Goal: Entertainment & Leisure: Consume media (video, audio)

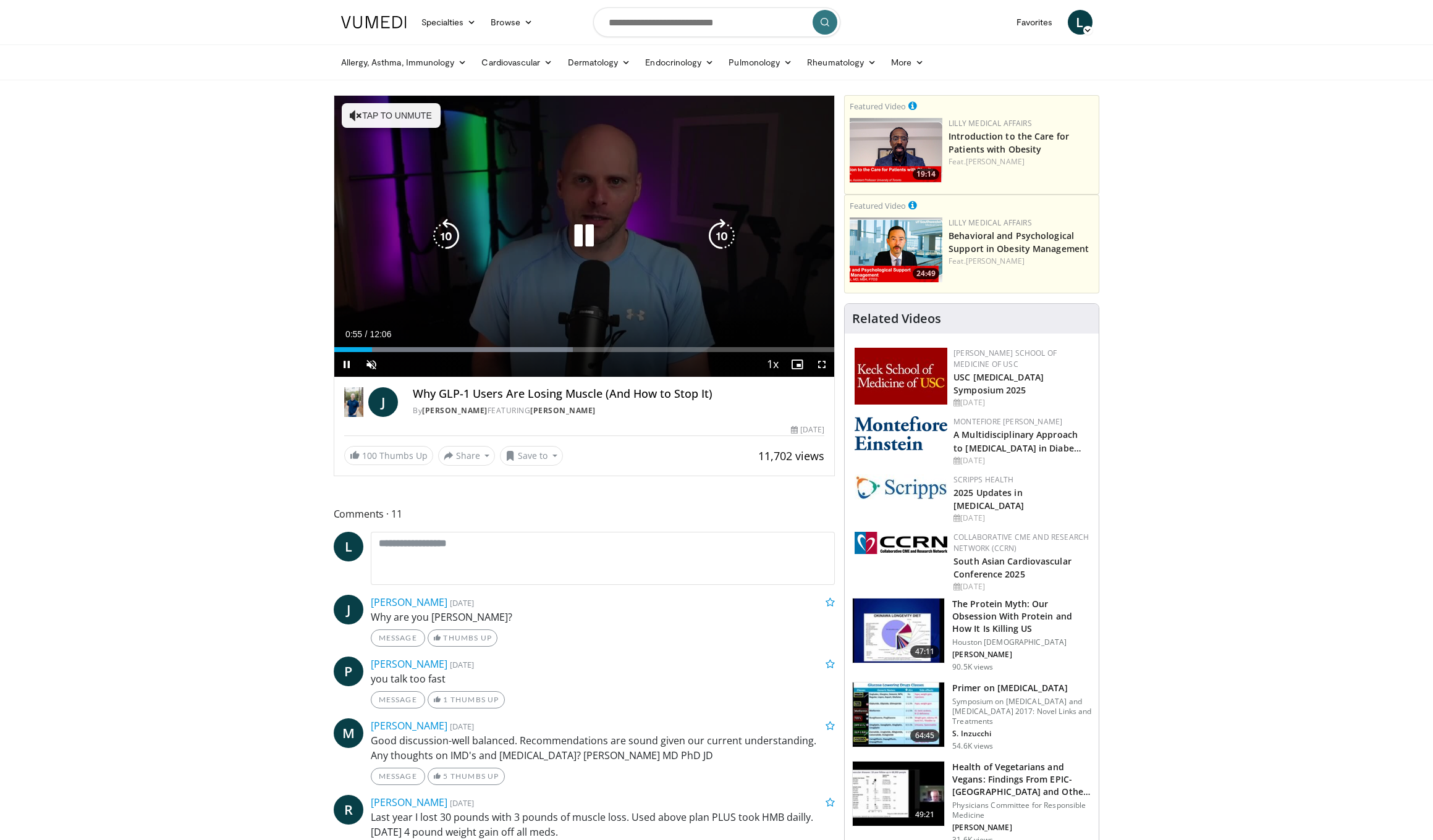
drag, startPoint x: 530, startPoint y: 146, endPoint x: 531, endPoint y: 165, distance: 19.0
click at [530, 150] on div "10 seconds Tap to unmute" at bounding box center [585, 236] width 500 height 281
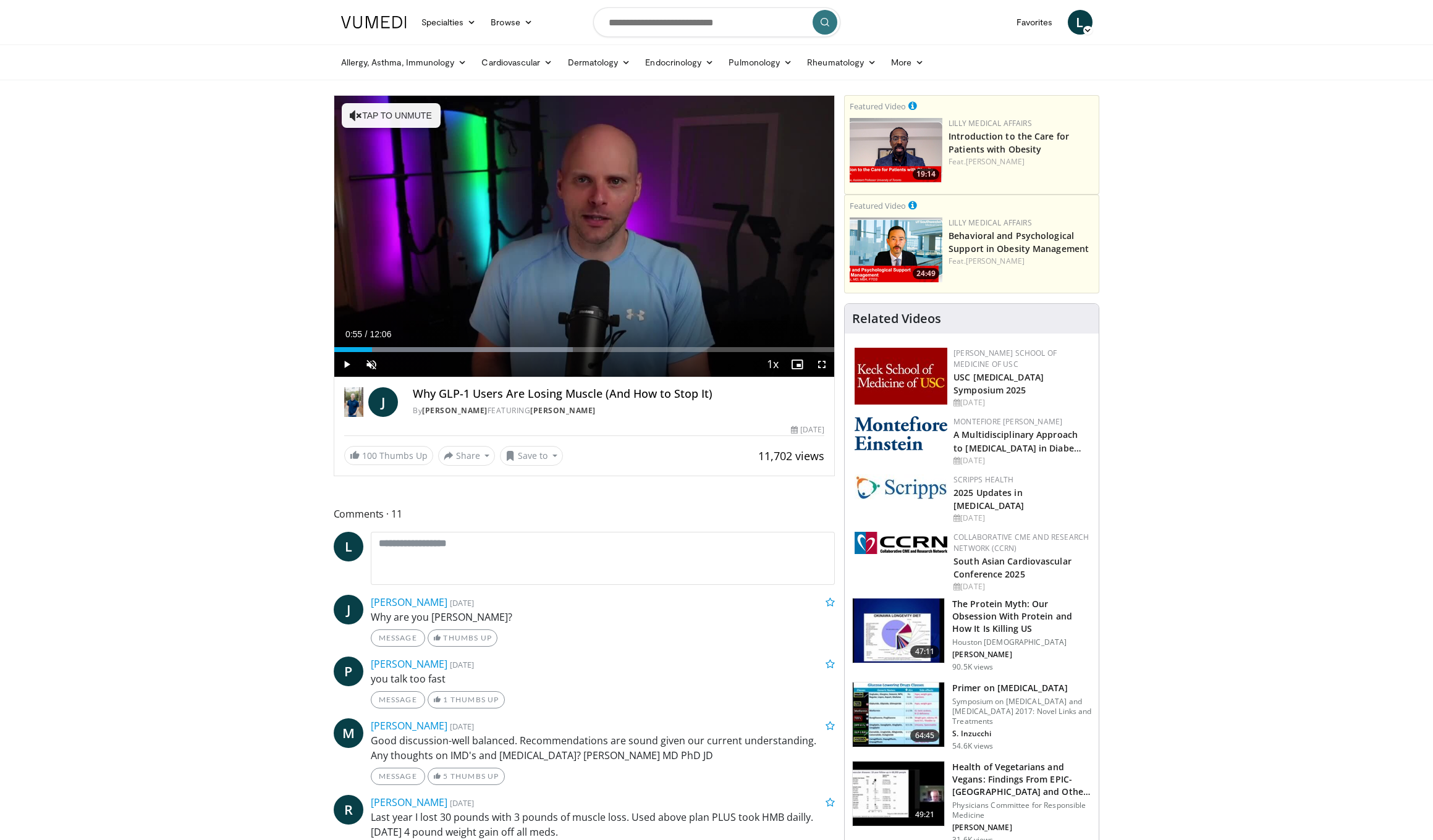
click at [344, 361] on span "Video Player" at bounding box center [347, 364] width 25 height 25
click at [465, 360] on div "Current Time 1:05 / Duration 12:06 Pause Skip Backward Skip Forward Unmute 89% …" at bounding box center [585, 364] width 500 height 25
click at [369, 360] on span "Video Player" at bounding box center [371, 364] width 25 height 25
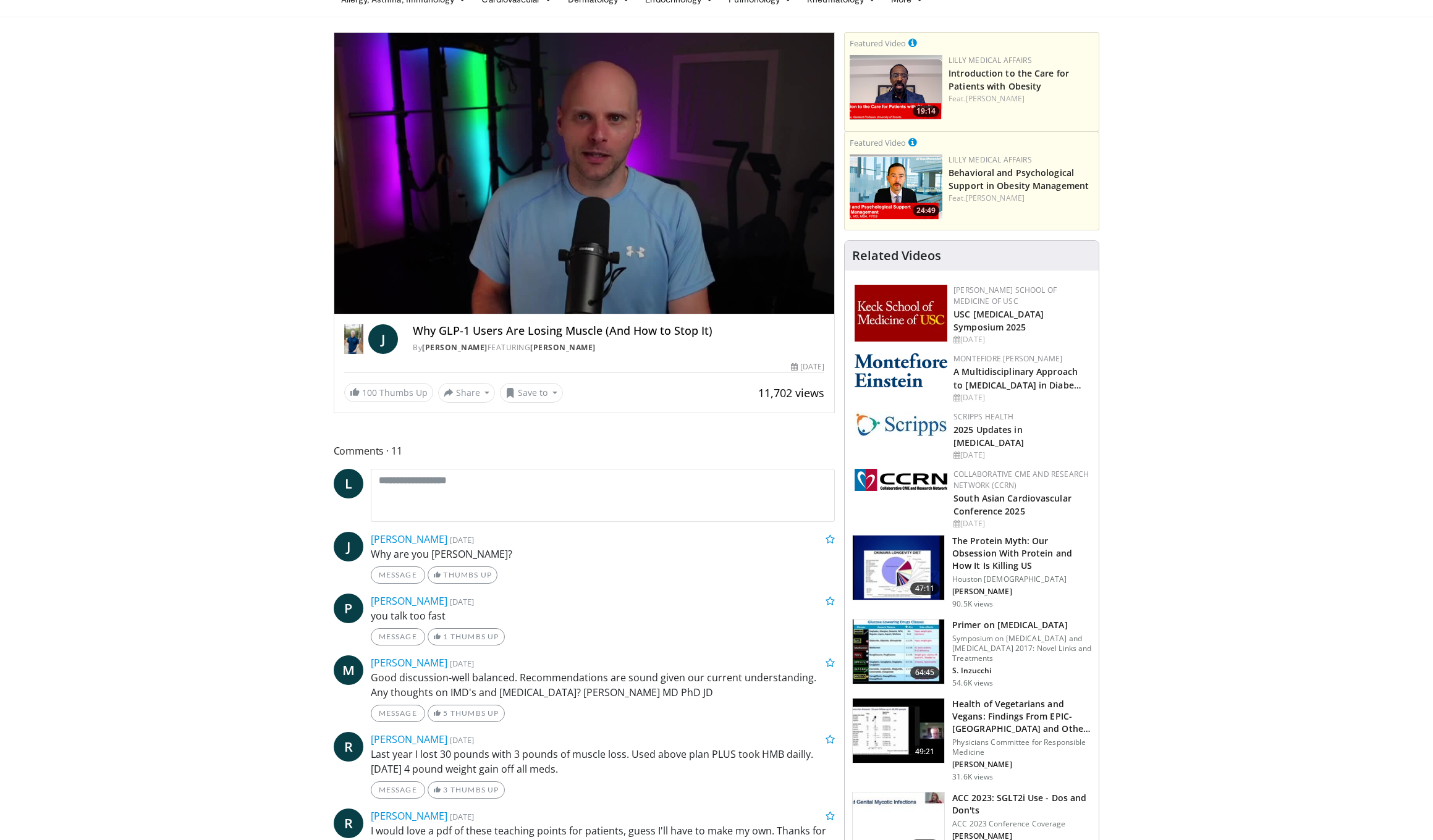
scroll to position [87, 0]
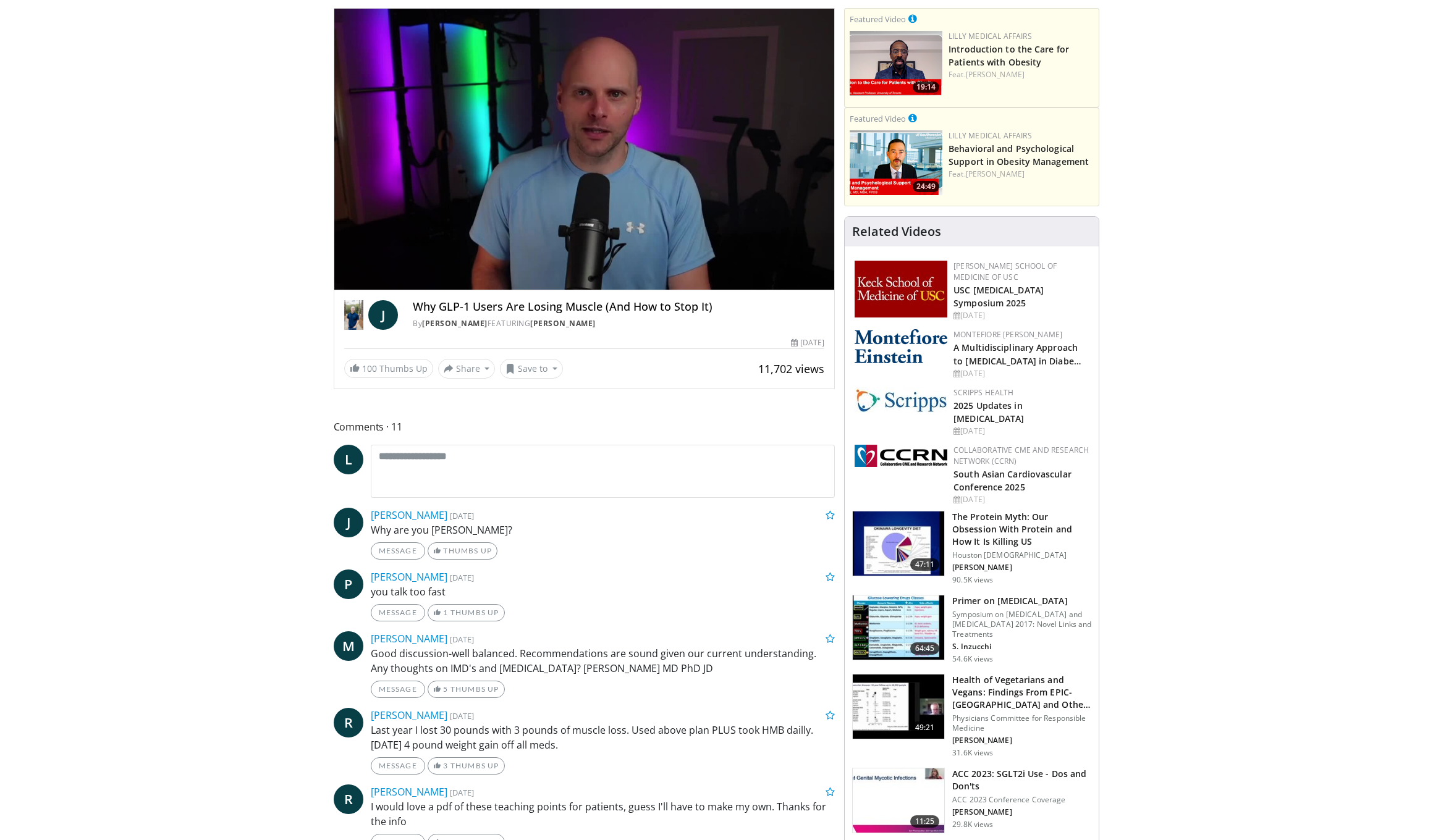
drag, startPoint x: 1052, startPoint y: 5, endPoint x: 645, endPoint y: 257, distance: 478.7
click at [645, 257] on video-js "**********" at bounding box center [585, 150] width 500 height 282
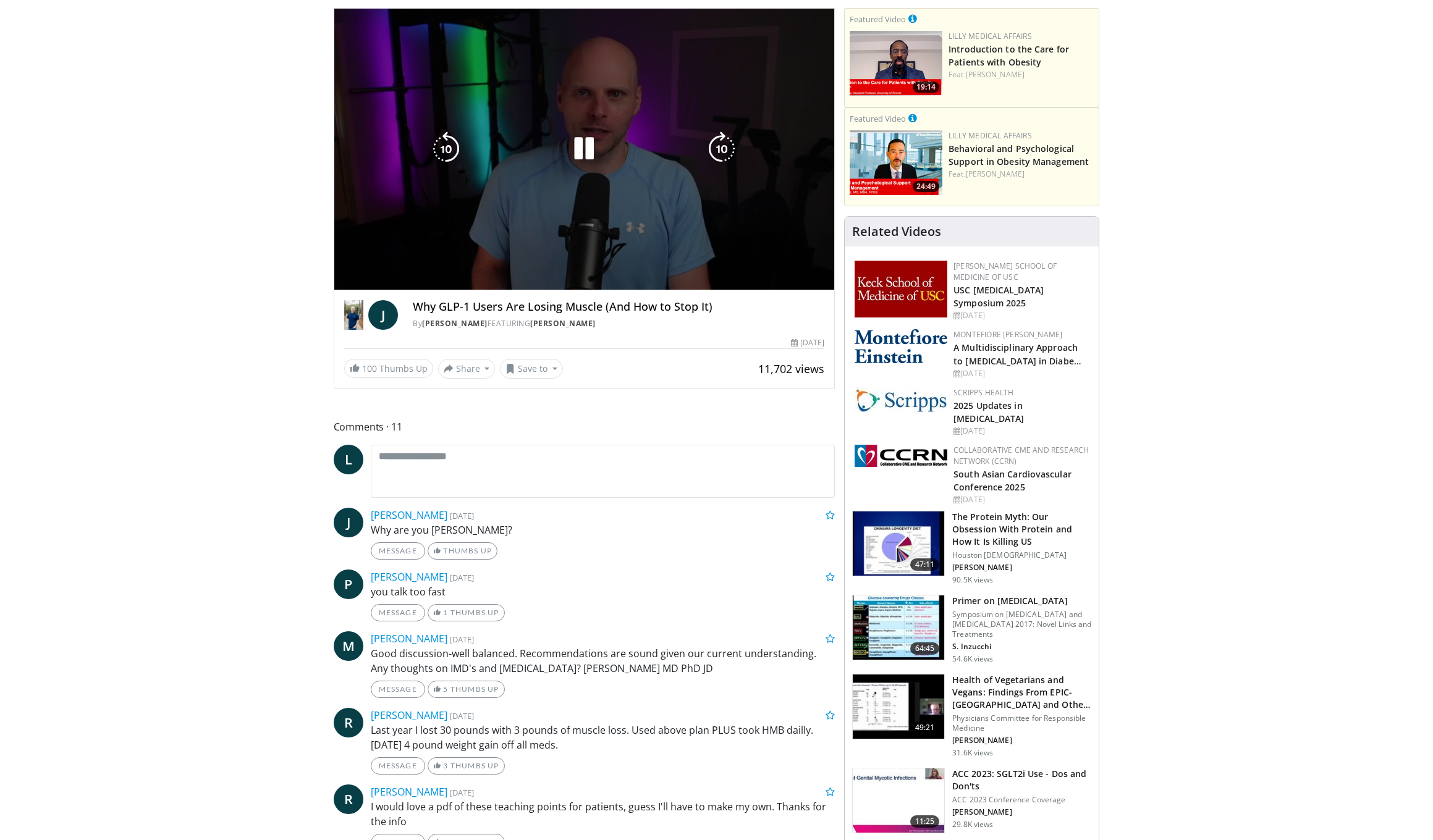
click at [369, 290] on span "Video Player" at bounding box center [371, 302] width 25 height 25
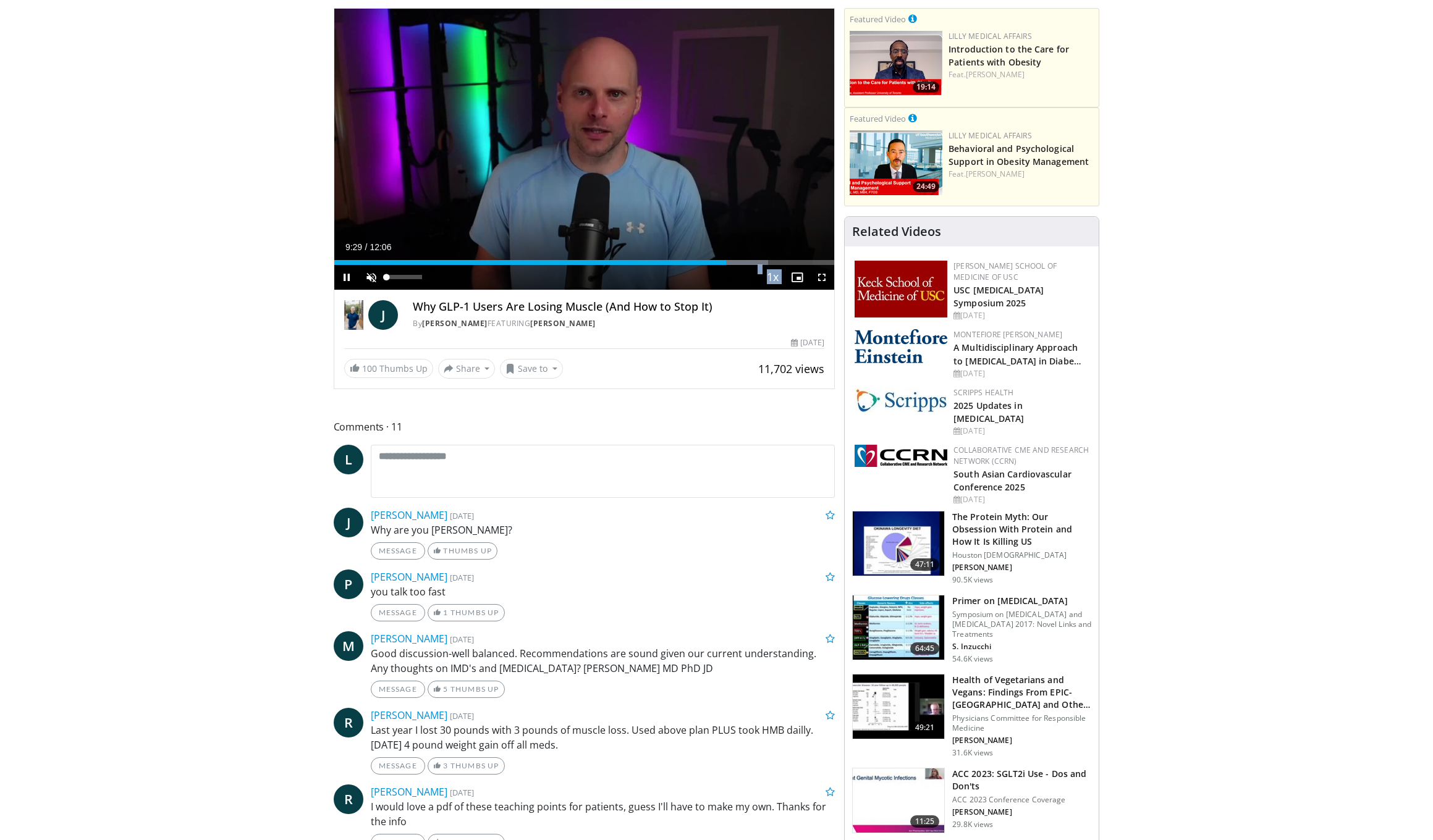
click at [371, 274] on span "Video Player" at bounding box center [371, 277] width 25 height 25
click at [346, 274] on span "Video Player" at bounding box center [347, 277] width 25 height 25
click at [344, 272] on span "Video Player" at bounding box center [347, 277] width 25 height 25
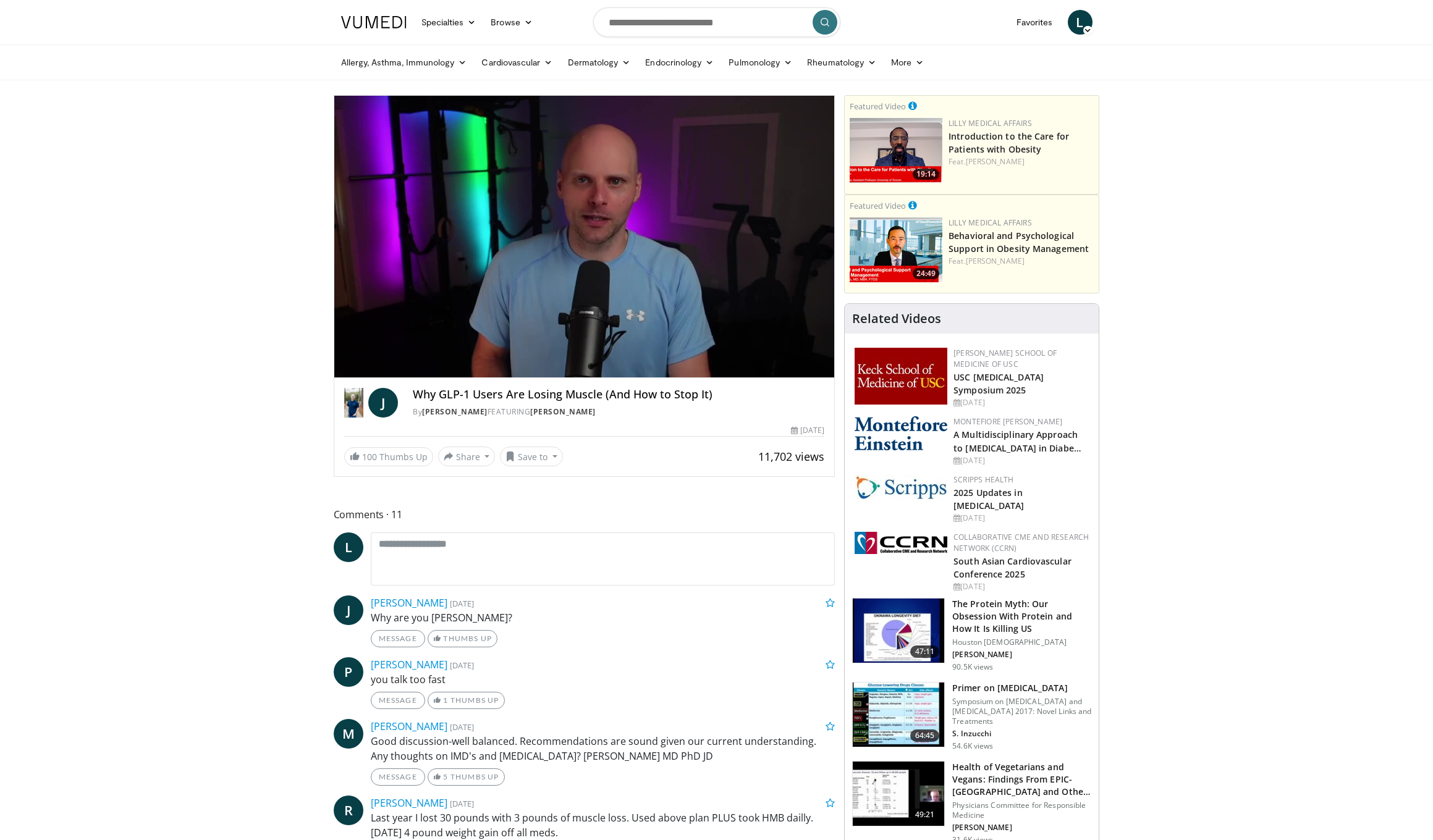
scroll to position [0, 0]
